Goal: Task Accomplishment & Management: Manage account settings

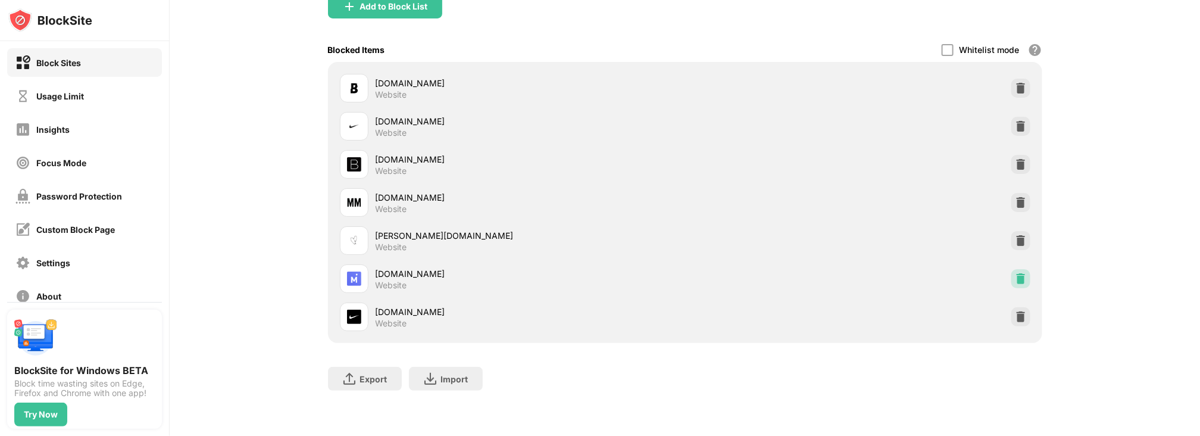
click at [1015, 273] on img at bounding box center [1021, 279] width 12 height 12
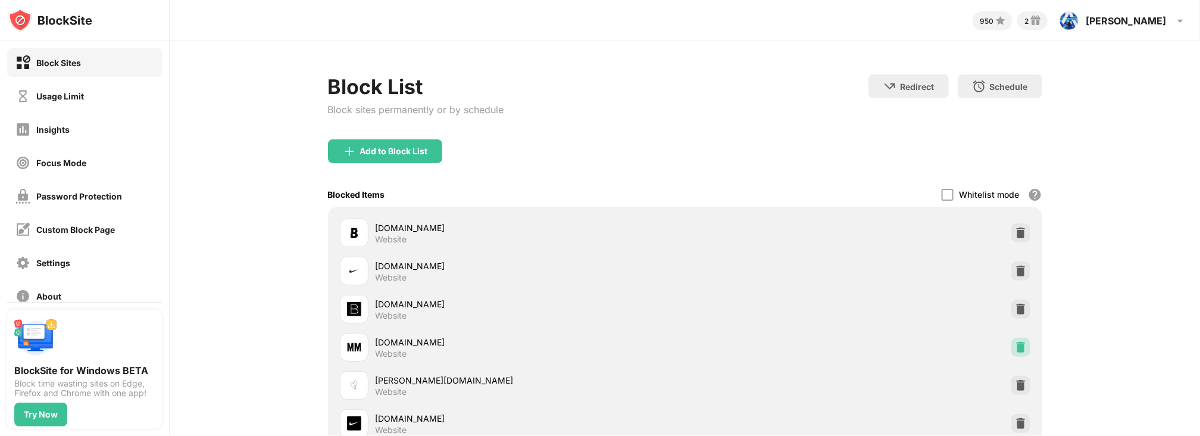
click at [1015, 351] on img at bounding box center [1021, 347] width 12 height 12
